Goal: Contribute content

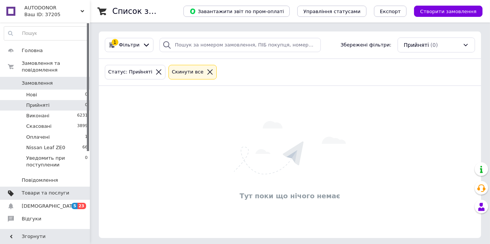
click at [42, 190] on span "Товари та послуги" at bounding box center [46, 192] width 48 height 7
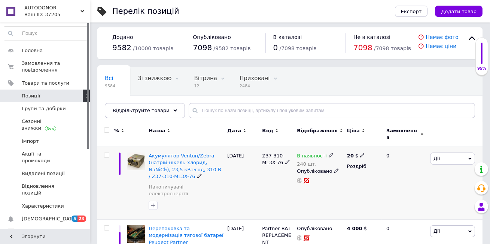
scroll to position [6, 0]
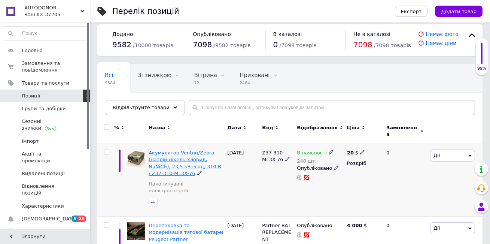
click at [176, 156] on span "Акумулятор Venturi/Zebra (натрій-нікель-хлорид, NaNiCl₂), 23,5 кВт·год, 310 В /…" at bounding box center [185, 163] width 73 height 26
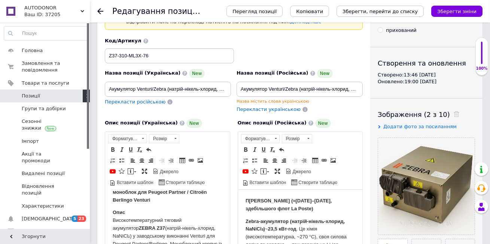
scroll to position [46, 0]
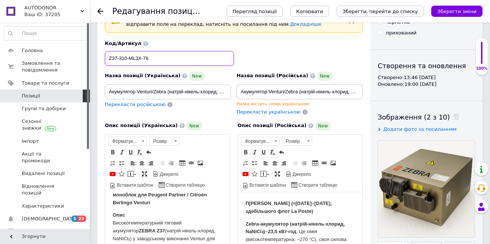
drag, startPoint x: 159, startPoint y: 55, endPoint x: 88, endPoint y: 55, distance: 71.8
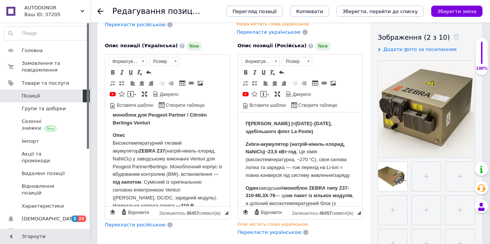
scroll to position [140, 0]
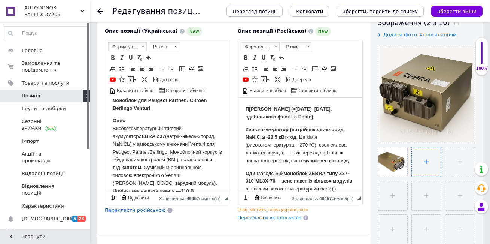
click at [424, 161] on input "file" at bounding box center [426, 161] width 29 height 29
type input "C:\fakepath\Z37-310-ML3X-76 21.webp"
click at [393, 194] on input "file" at bounding box center [392, 195] width 29 height 29
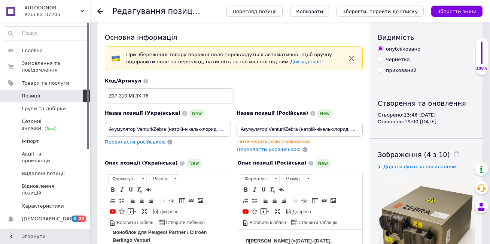
scroll to position [0, 0]
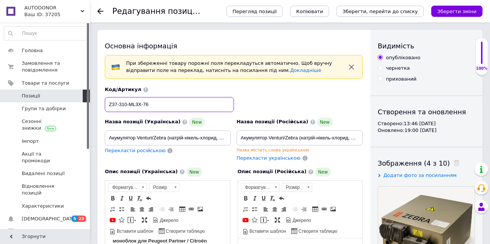
drag, startPoint x: 157, startPoint y: 107, endPoint x: 88, endPoint y: 101, distance: 69.0
click at [269, 145] on div "Назва позиції (Російська) New Акумулятор Venturi/Zebra (натрій-нікель-хлорид, N…" at bounding box center [299, 134] width 126 height 35
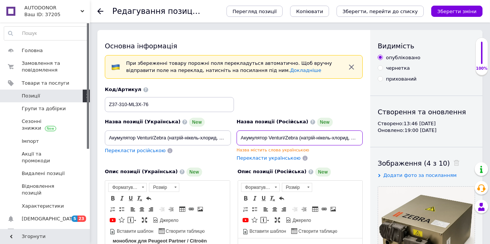
click at [249, 140] on input "Акумулятор Venturi/Zebra (натрій-нікель-хлорид, NaNiCl₂), 23,5 кВт·год, 310 В /…" at bounding box center [299, 137] width 126 height 15
drag, startPoint x: 272, startPoint y: 138, endPoint x: 420, endPoint y: 148, distance: 148.1
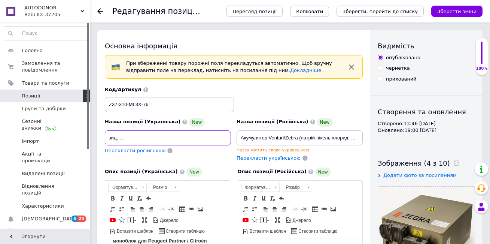
drag, startPoint x: 109, startPoint y: 139, endPoint x: 294, endPoint y: 168, distance: 187.5
click at [294, 168] on div "Назва позиції (Українська) New Акумулятор Venturi/Zebra (натрій-нікель-хлорид, …" at bounding box center [234, 223] width 258 height 275
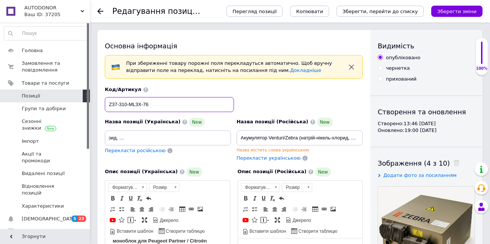
scroll to position [0, 0]
click at [153, 106] on input "Z37-310-ML3X-76" at bounding box center [169, 104] width 129 height 15
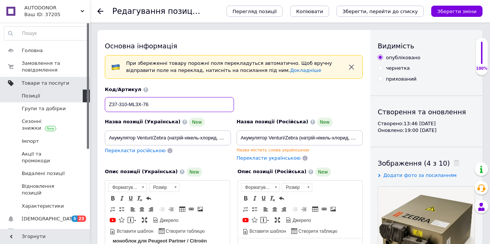
drag, startPoint x: 177, startPoint y: 106, endPoint x: 62, endPoint y: 83, distance: 117.5
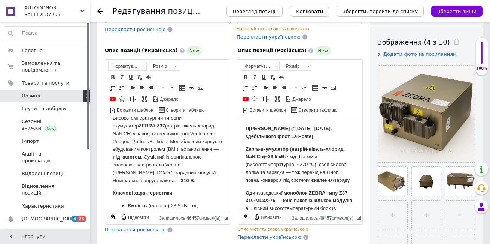
scroll to position [581, 0]
click at [390, 226] on input "file" at bounding box center [392, 214] width 29 height 29
type input "C:\fakepath\Z37-310-ML3X-76 23.webp"
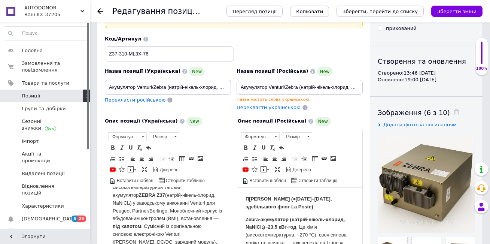
click at [247, 53] on div "Код/Артикул Z37-310-ML3X-76" at bounding box center [233, 48] width 263 height 31
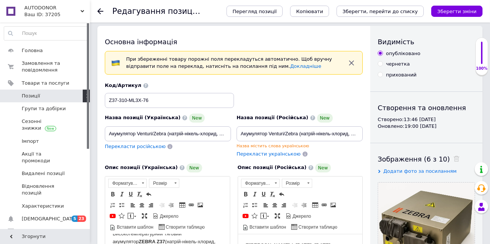
scroll to position [0, 0]
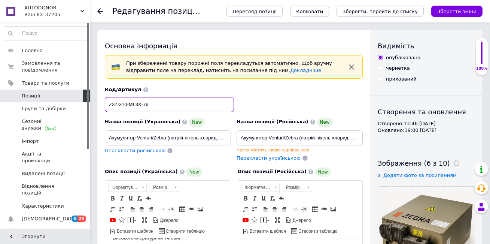
drag, startPoint x: 173, startPoint y: 103, endPoint x: 101, endPoint y: 102, distance: 72.2
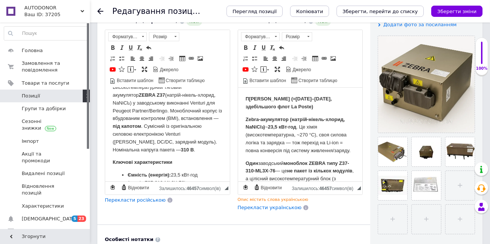
scroll to position [140, 0]
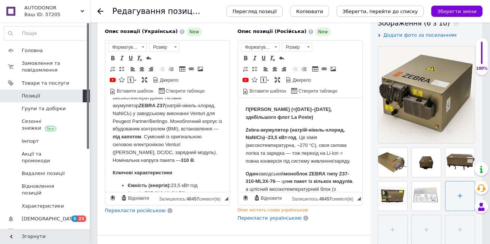
click at [453, 196] on input "file" at bounding box center [459, 195] width 29 height 29
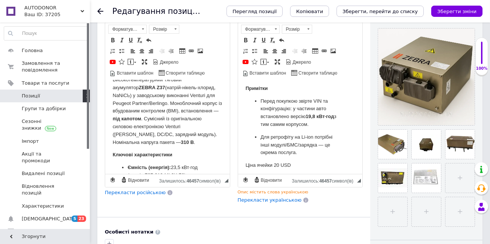
scroll to position [159, 0]
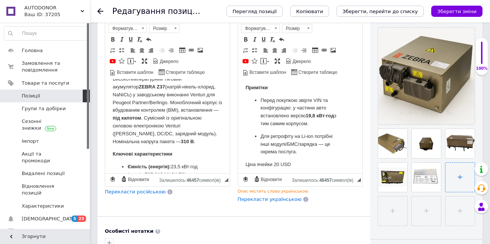
click at [456, 168] on input "file" at bounding box center [459, 176] width 29 height 29
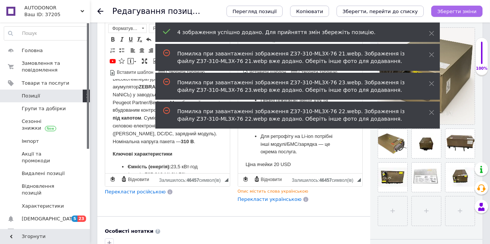
click at [452, 13] on icon "Зберегти зміни" at bounding box center [456, 12] width 39 height 6
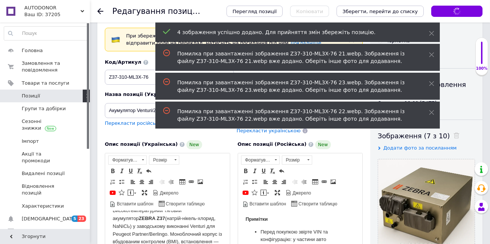
scroll to position [0, 0]
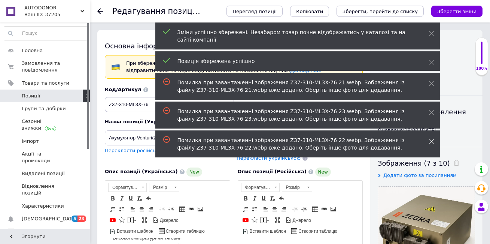
click at [430, 141] on icon at bounding box center [431, 140] width 5 height 5
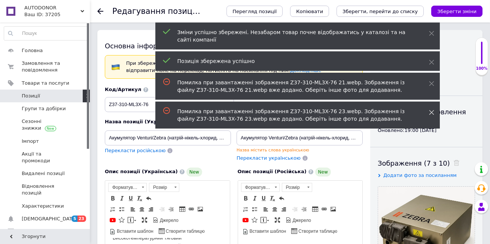
click at [431, 114] on icon at bounding box center [431, 112] width 5 height 5
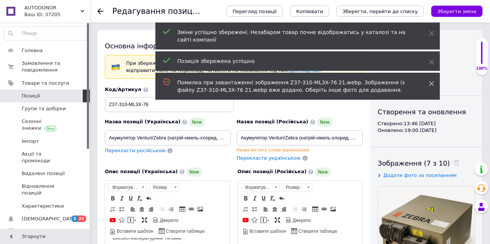
click at [430, 82] on icon at bounding box center [431, 83] width 5 height 5
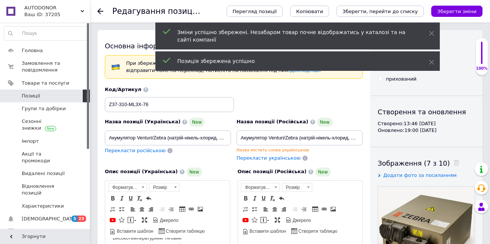
click at [430, 58] on div "Позиція збережена успішно" at bounding box center [297, 60] width 284 height 19
click at [431, 34] on icon at bounding box center [431, 33] width 5 height 5
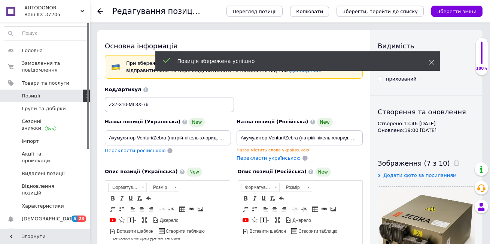
click at [431, 58] on div "опубліковано" at bounding box center [426, 57] width 97 height 7
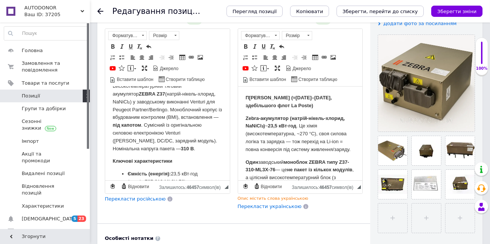
click at [442, 11] on icon "Зберегти зміни" at bounding box center [456, 12] width 39 height 6
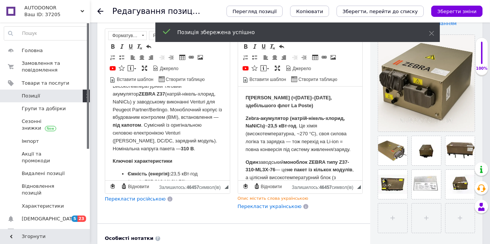
click at [100, 12] on icon at bounding box center [100, 11] width 6 height 6
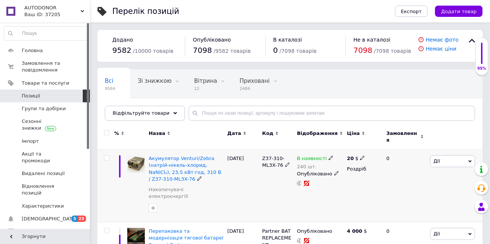
click at [431, 155] on span "Дії" at bounding box center [452, 161] width 45 height 12
click at [416, 192] on li "Копіювати" at bounding box center [437, 196] width 74 height 10
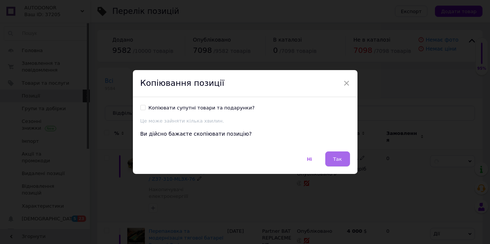
click at [331, 160] on button "Так" at bounding box center [337, 158] width 25 height 15
